Goal: Learn about a topic

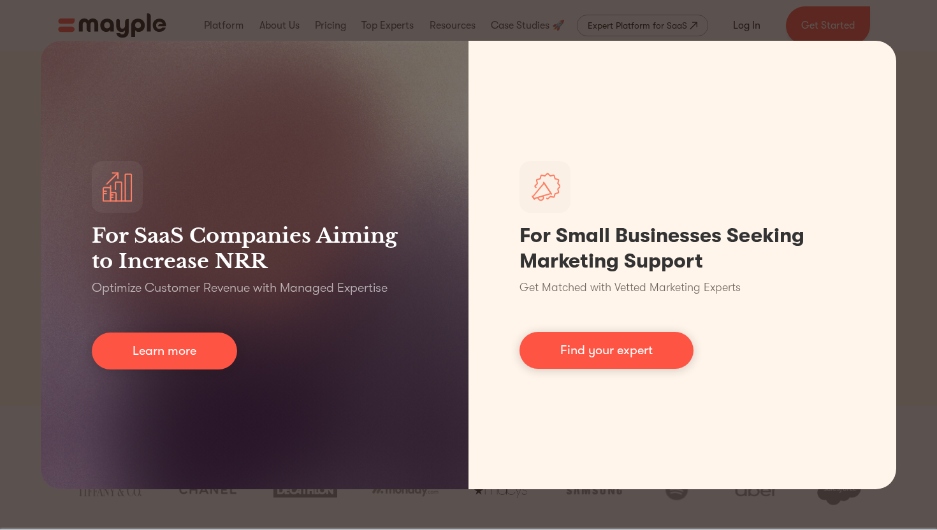
click at [893, 33] on div "For SaaS Companies Aiming to Increase NRR Optimize Customer Revenue with Manage…" at bounding box center [468, 265] width 937 height 530
click at [7, 405] on div "For SaaS Companies Aiming to Increase NRR Optimize Customer Revenue with Manage…" at bounding box center [468, 265] width 937 height 530
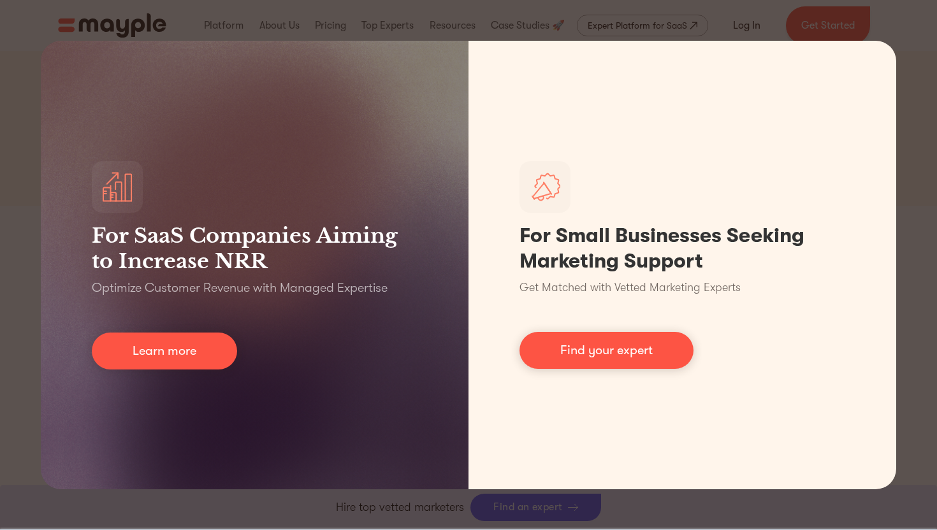
scroll to position [195, 0]
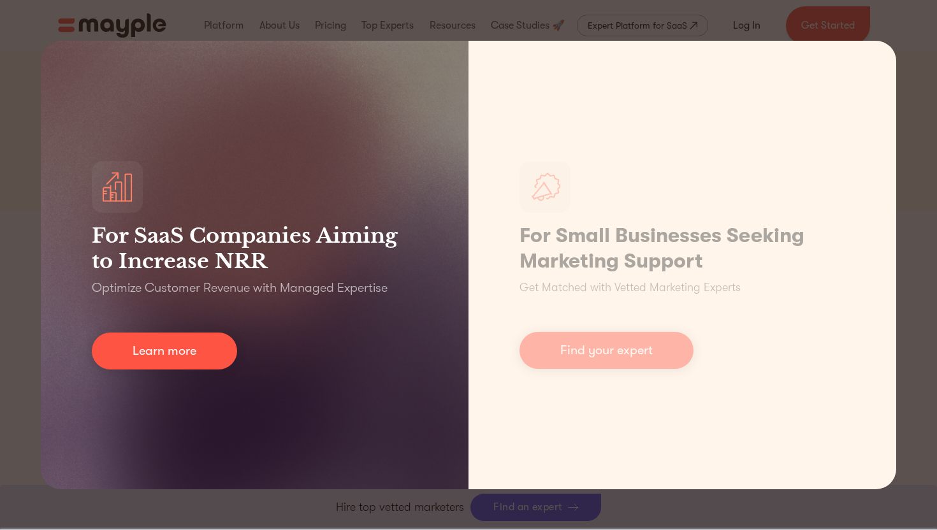
click at [237, 358] on div "For SaaS Companies Aiming to Increase NRR Optimize Customer Revenue with Manage…" at bounding box center [255, 265] width 428 height 449
click at [215, 360] on link "Learn more" at bounding box center [164, 351] width 145 height 37
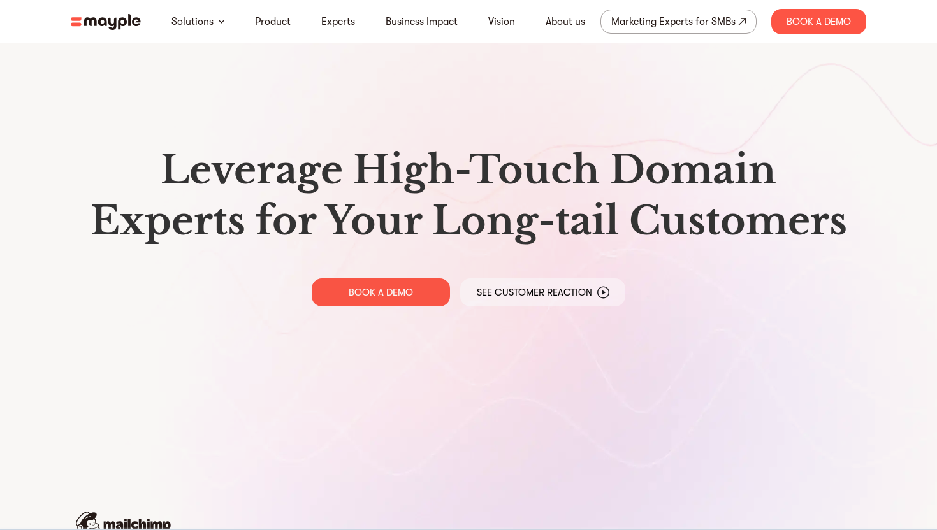
click at [86, 26] on img at bounding box center [106, 22] width 70 height 16
click at [555, 13] on div "About us" at bounding box center [565, 22] width 70 height 26
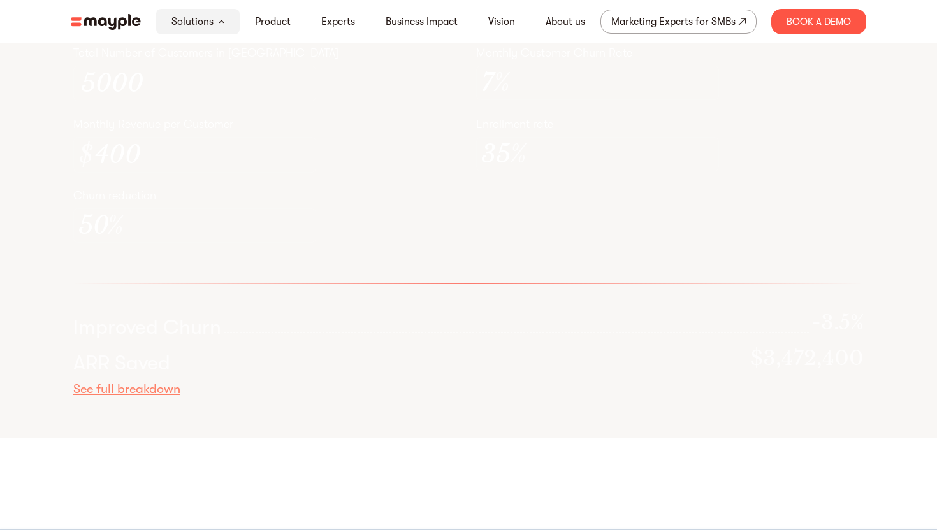
scroll to position [3786, 0]
click at [136, 251] on div "50 %" at bounding box center [194, 234] width 243 height 34
click at [128, 406] on div "See full breakdown" at bounding box center [468, 398] width 791 height 17
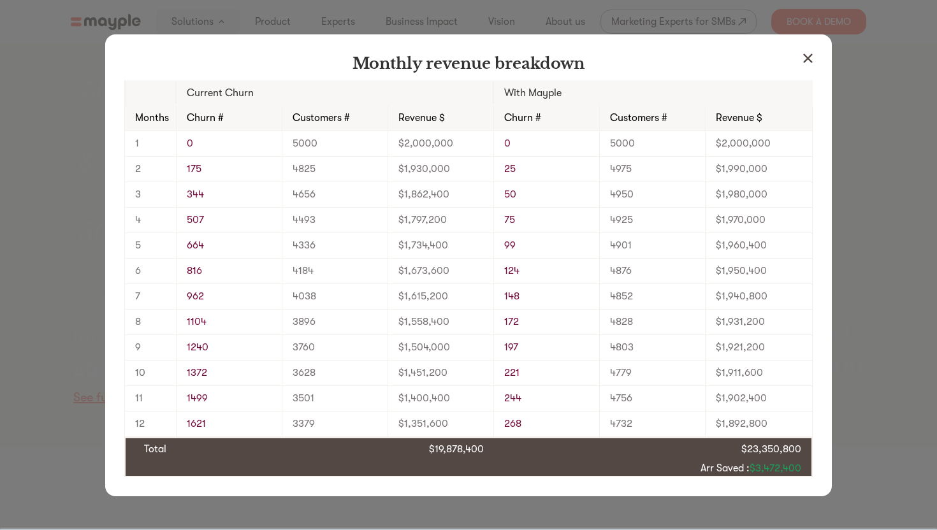
click at [52, 372] on div "Monthly revenue breakdown Current Churn With Mayple Months Churn # Customers # …" at bounding box center [468, 265] width 937 height 530
click at [803, 62] on img at bounding box center [808, 59] width 10 height 10
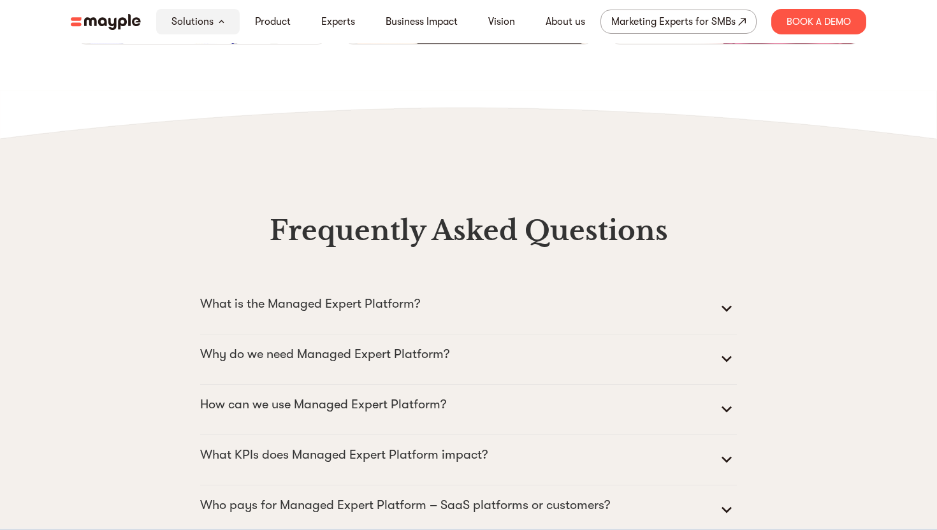
scroll to position [5482, 0]
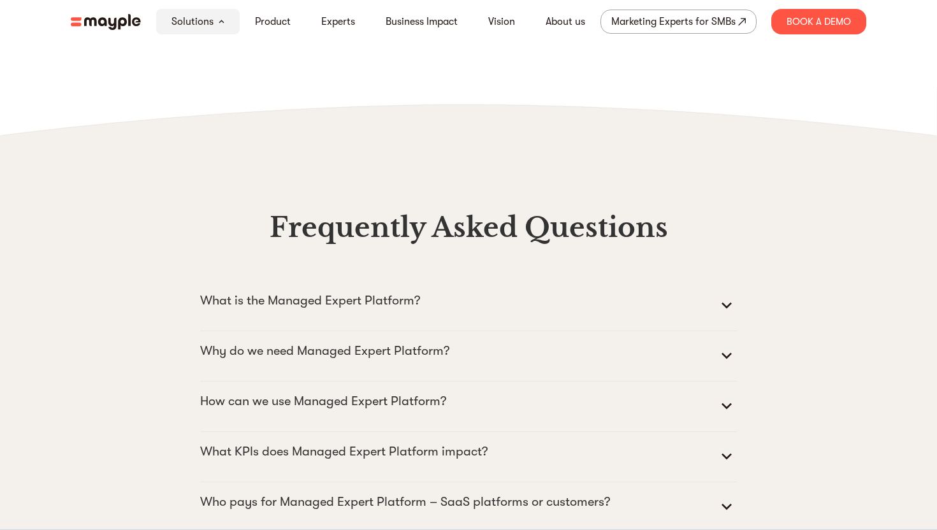
click at [429, 321] on summary "What is the Managed Expert Platform?" at bounding box center [468, 306] width 537 height 31
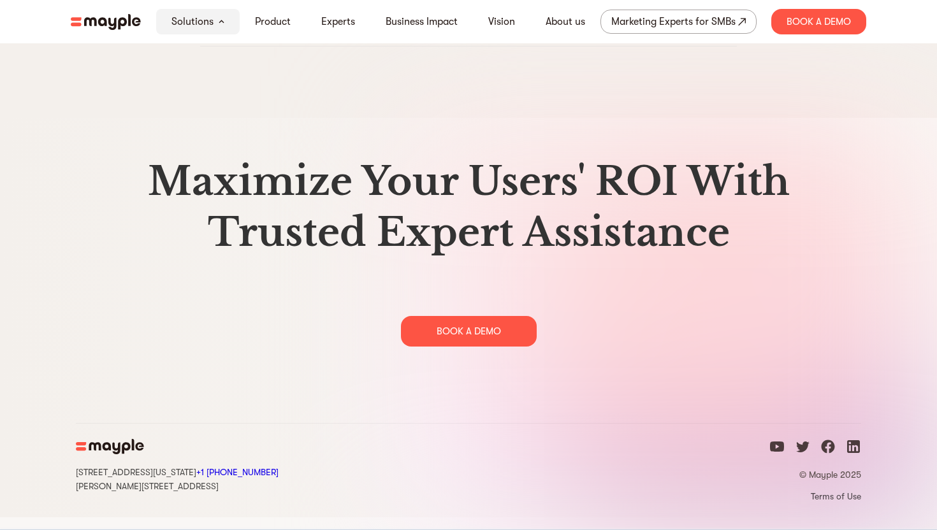
scroll to position [6715, 0]
